Goal: Information Seeking & Learning: Understand process/instructions

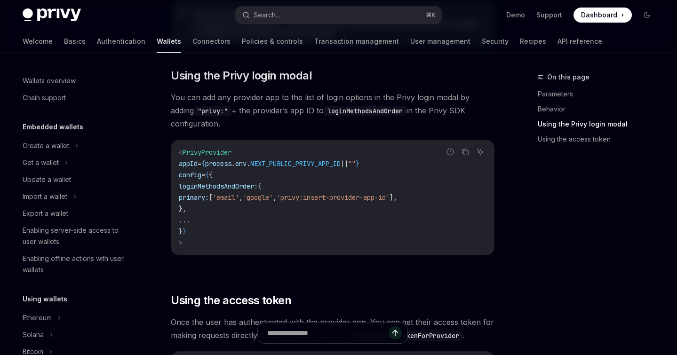
scroll to position [572, 0]
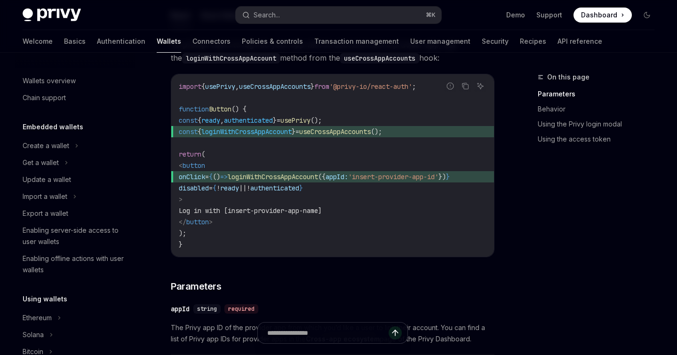
scroll to position [572, 0]
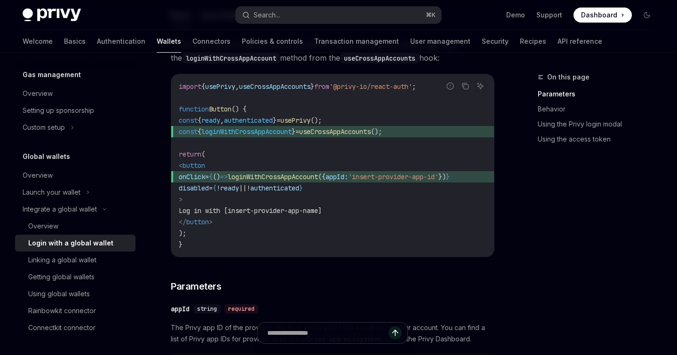
click at [218, 242] on code "import { usePrivy , useCrossAppAccounts } from '@privy-io/react-auth' ; functio…" at bounding box center [333, 165] width 308 height 169
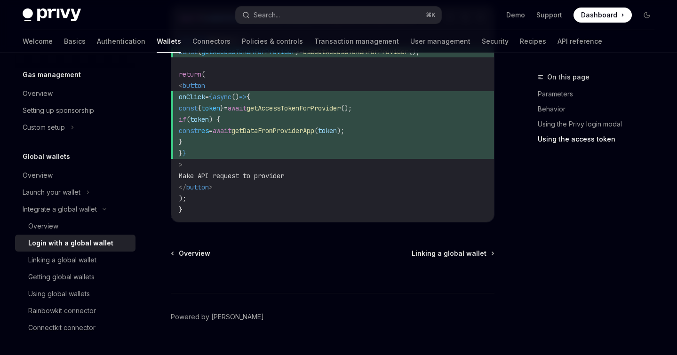
scroll to position [1042, 0]
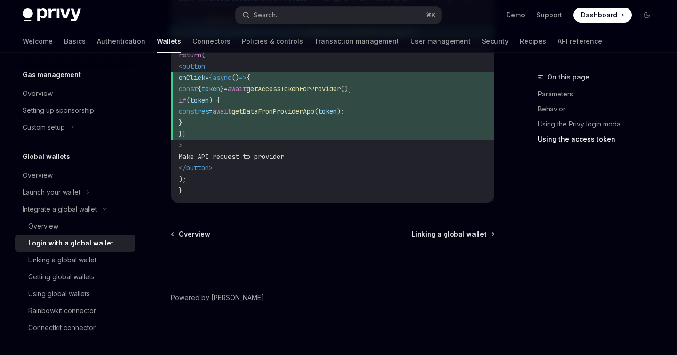
click at [101, 239] on div "Login with a global wallet" at bounding box center [70, 243] width 85 height 11
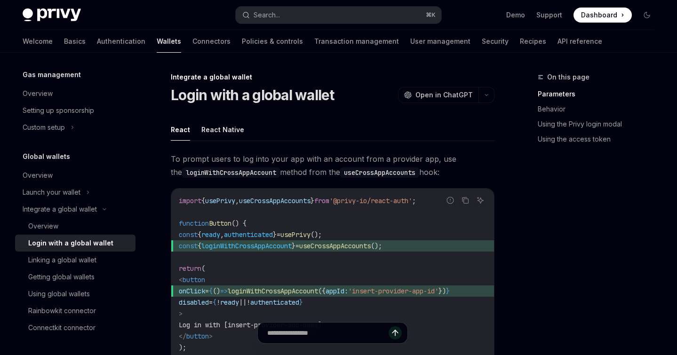
click at [205, 290] on span "onClick" at bounding box center [192, 291] width 26 height 8
click at [269, 294] on span "loginWithCrossAppAccount" at bounding box center [273, 291] width 90 height 8
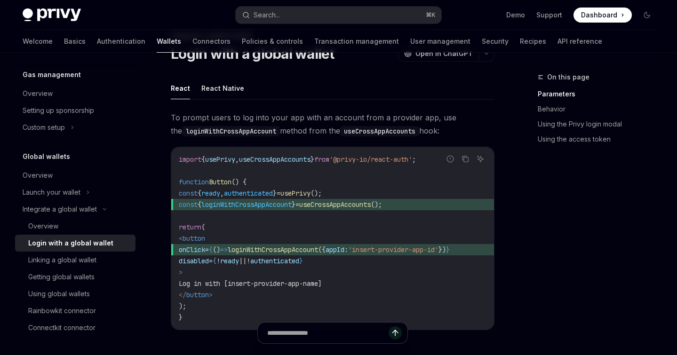
scroll to position [40, 0]
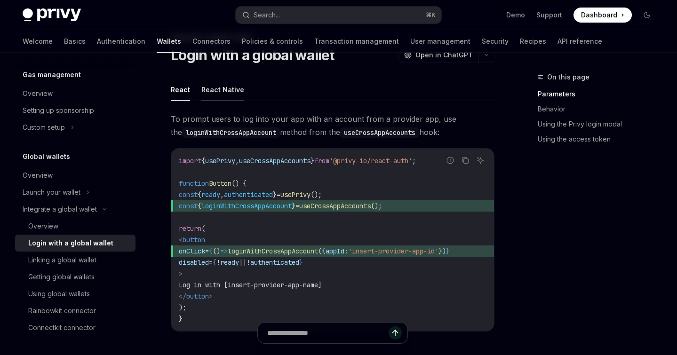
click at [225, 90] on button "React Native" at bounding box center [222, 90] width 43 height 22
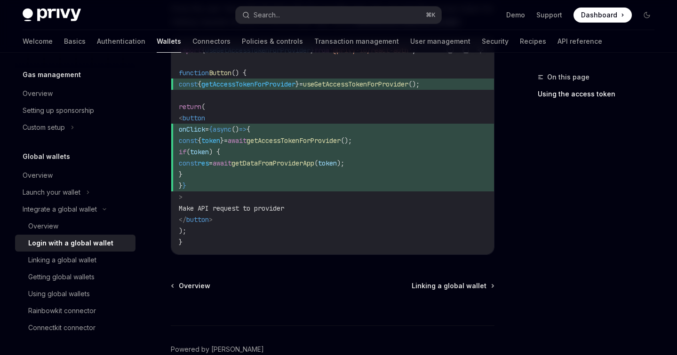
scroll to position [823, 0]
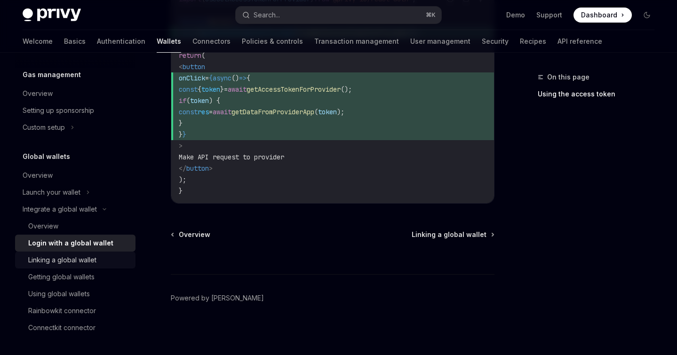
click at [72, 263] on div "Linking a global wallet" at bounding box center [62, 260] width 68 height 11
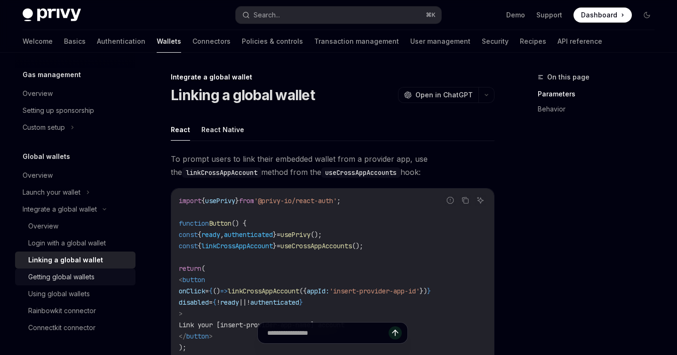
click at [70, 279] on div "Getting global wallets" at bounding box center [61, 277] width 66 height 11
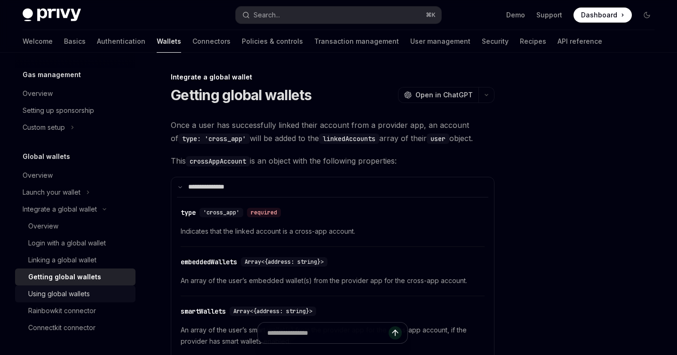
click at [89, 293] on div "Using global wallets" at bounding box center [59, 293] width 62 height 11
type textarea "*"
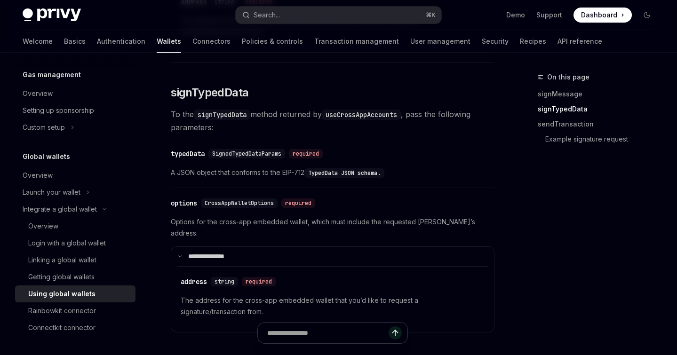
scroll to position [743, 0]
